Goal: Task Accomplishment & Management: Use online tool/utility

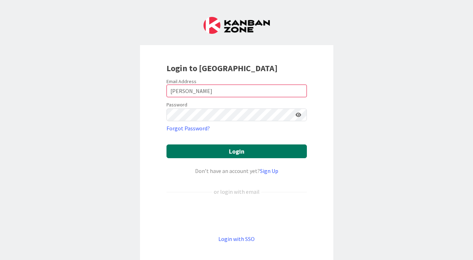
click at [217, 151] on button "Login" at bounding box center [236, 152] width 140 height 14
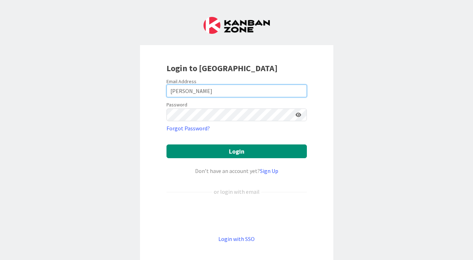
click at [220, 95] on input "[PERSON_NAME]" at bounding box center [236, 91] width 140 height 13
drag, startPoint x: 213, startPoint y: 95, endPoint x: 146, endPoint y: 93, distance: 67.0
click at [146, 93] on div "Login to [GEOGRAPHIC_DATA] Email Address [PERSON_NAME] Password Forgot Password…" at bounding box center [236, 152] width 193 height 215
type input "[PERSON_NAME][EMAIL_ADDRESS][PERSON_NAME][DOMAIN_NAME]"
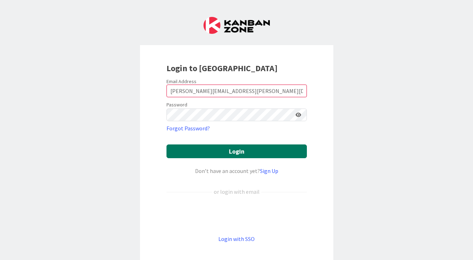
click at [235, 147] on button "Login" at bounding box center [236, 152] width 140 height 14
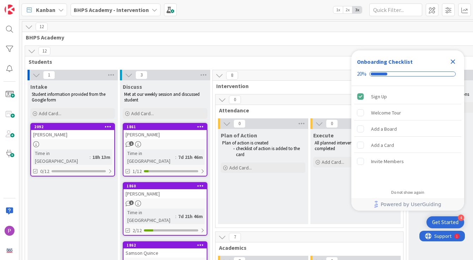
click at [455, 66] on icon "Close Checklist" at bounding box center [453, 61] width 8 height 8
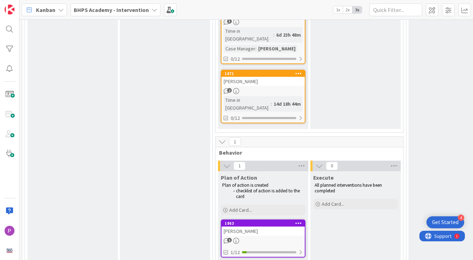
scroll to position [622, 0]
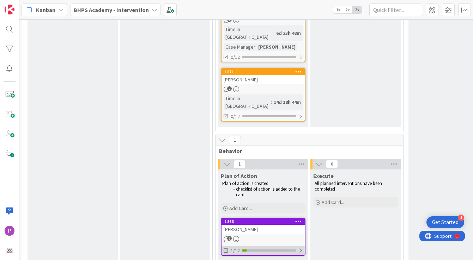
click at [256, 247] on div "1/12" at bounding box center [262, 251] width 83 height 9
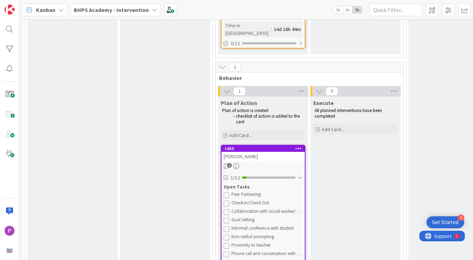
scroll to position [698, 0]
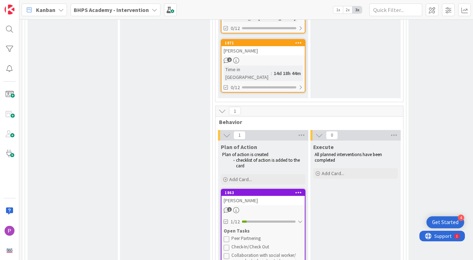
scroll to position [592, 0]
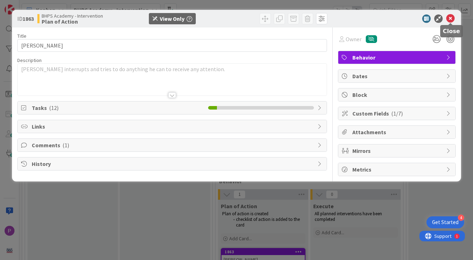
click at [450, 22] on icon at bounding box center [450, 18] width 8 height 8
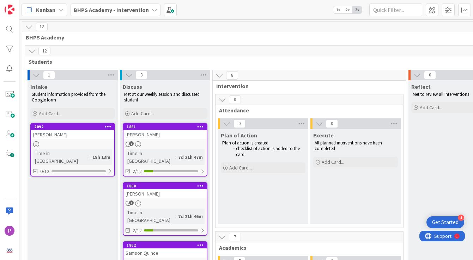
click at [153, 5] on div "BHPS Academy - Intervention" at bounding box center [116, 10] width 90 height 13
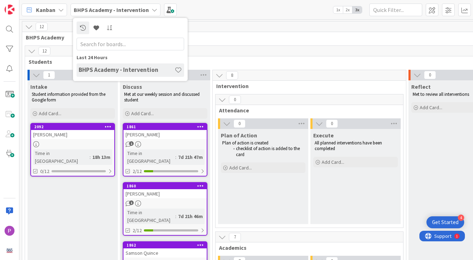
click at [212, 26] on div "12" at bounding box center [309, 27] width 574 height 11
